Goal: Task Accomplishment & Management: Manage account settings

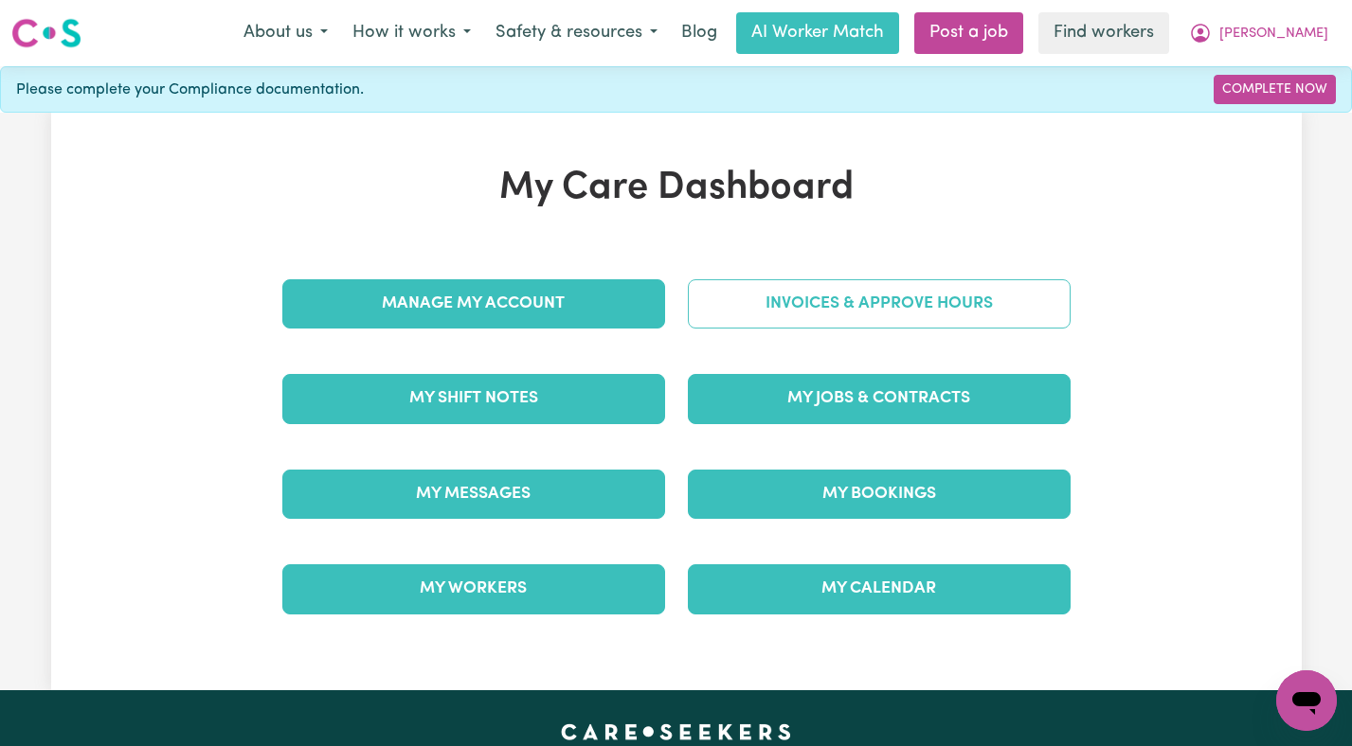
click at [738, 321] on link "Invoices & Approve Hours" at bounding box center [879, 303] width 383 height 49
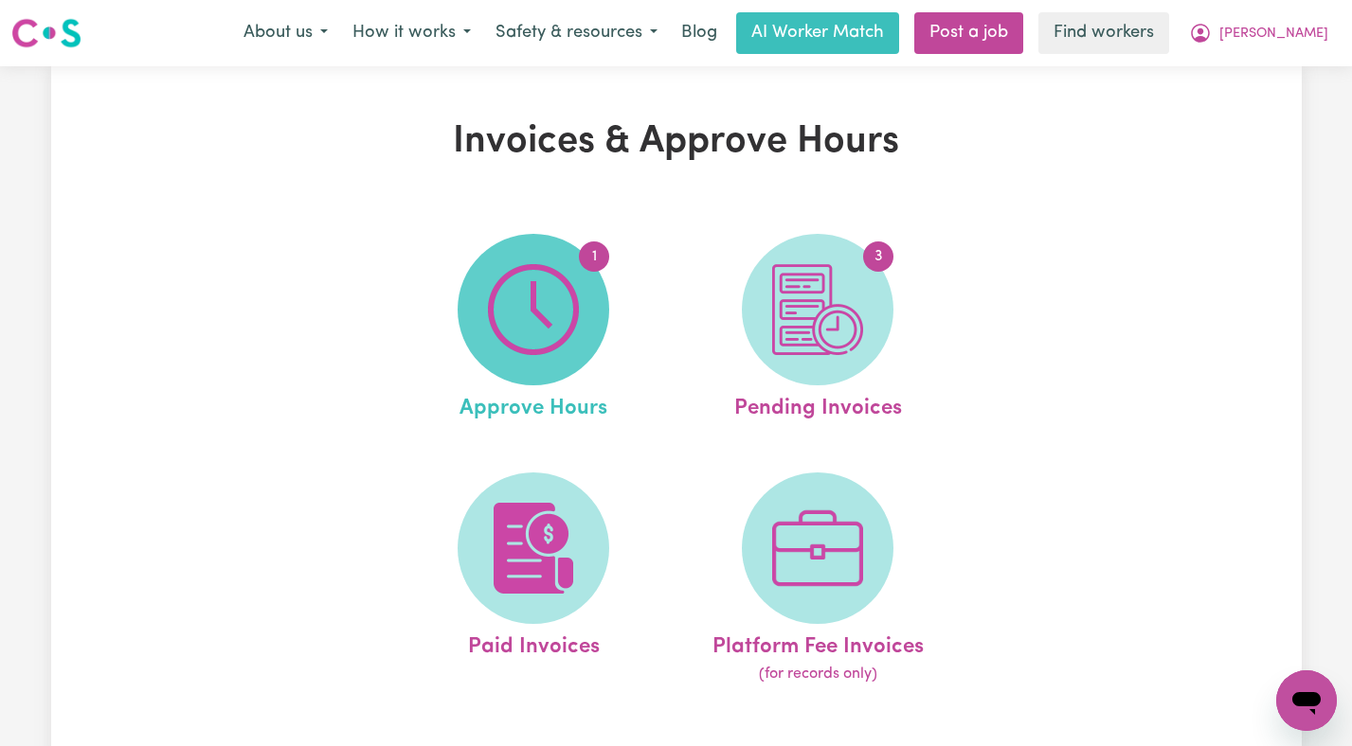
click at [572, 319] on img at bounding box center [533, 309] width 91 height 91
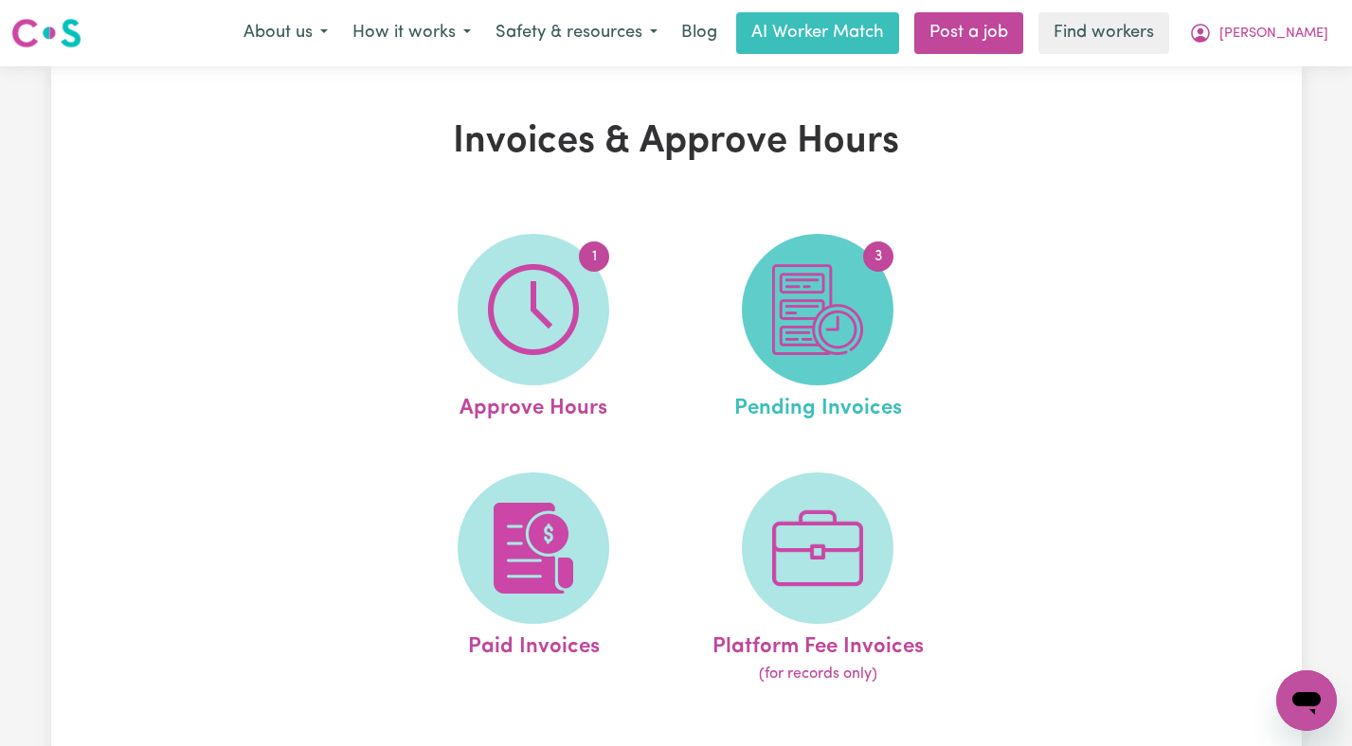
click at [836, 316] on img at bounding box center [817, 309] width 91 height 91
